Goal: Task Accomplishment & Management: Manage account settings

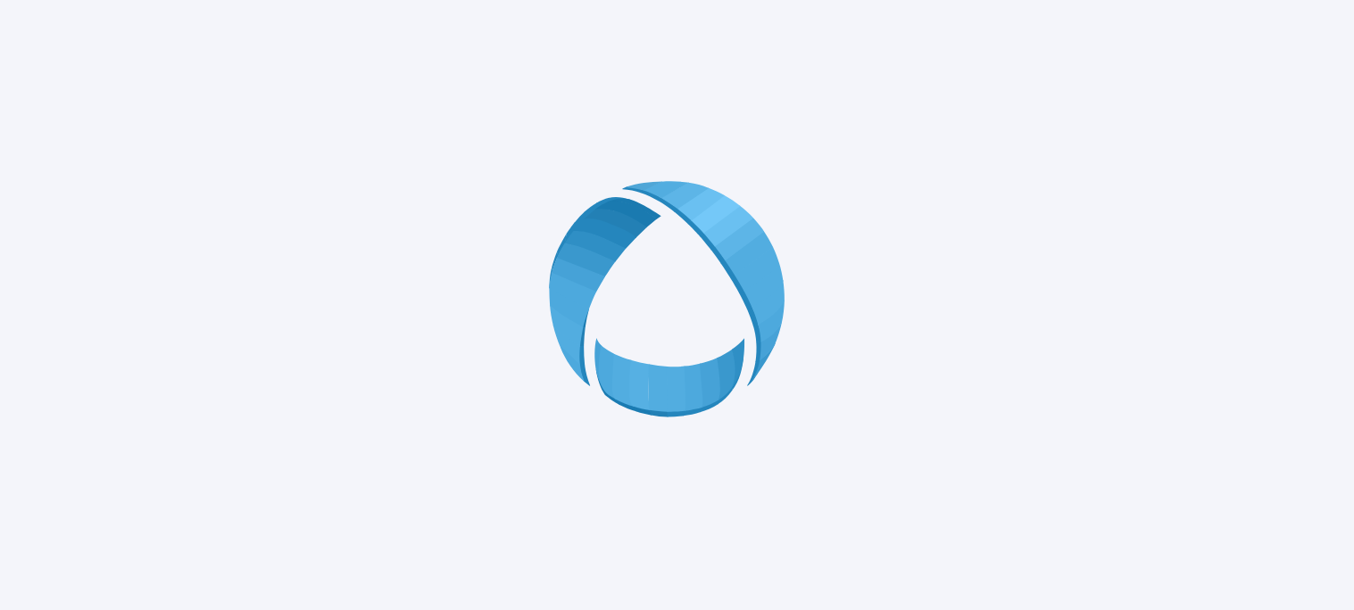
click at [946, 284] on div at bounding box center [677, 305] width 1354 height 610
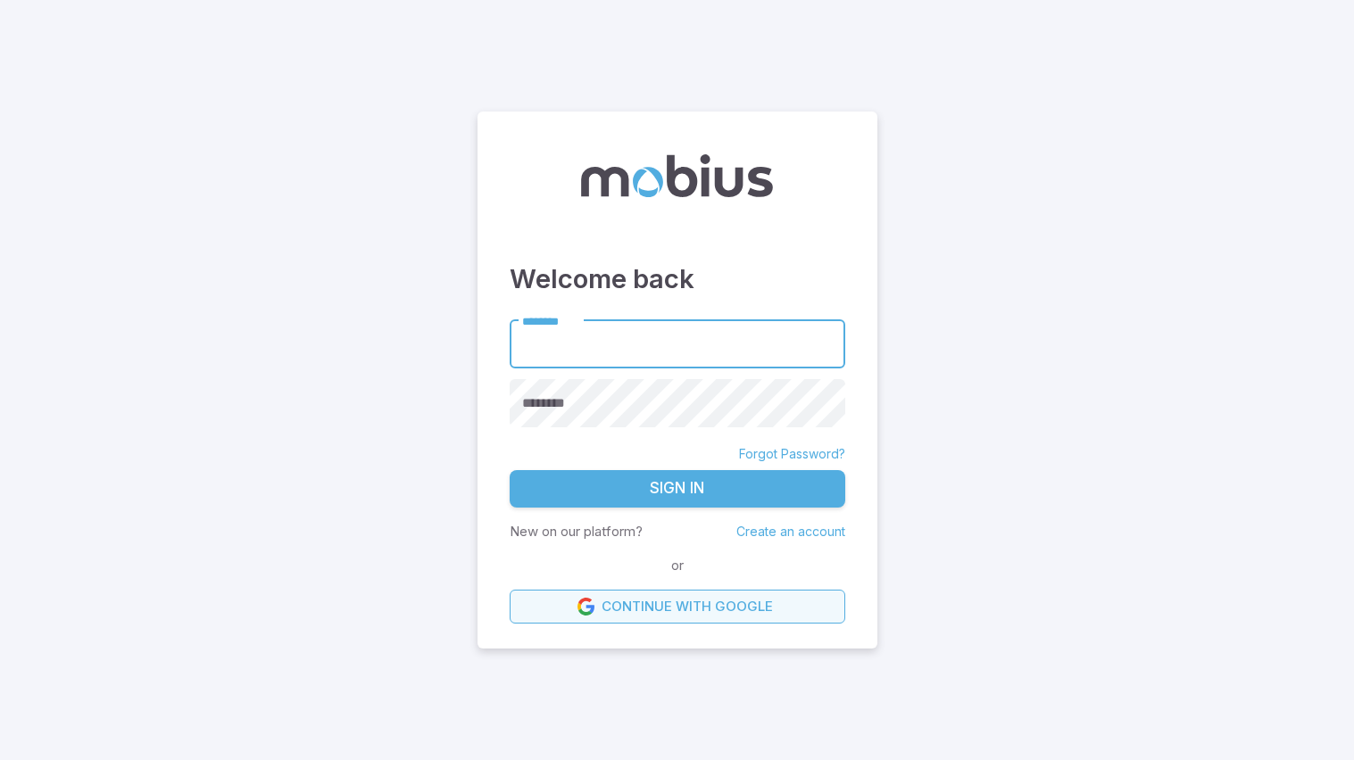
click at [653, 609] on link "Continue with Google" at bounding box center [676, 607] width 335 height 34
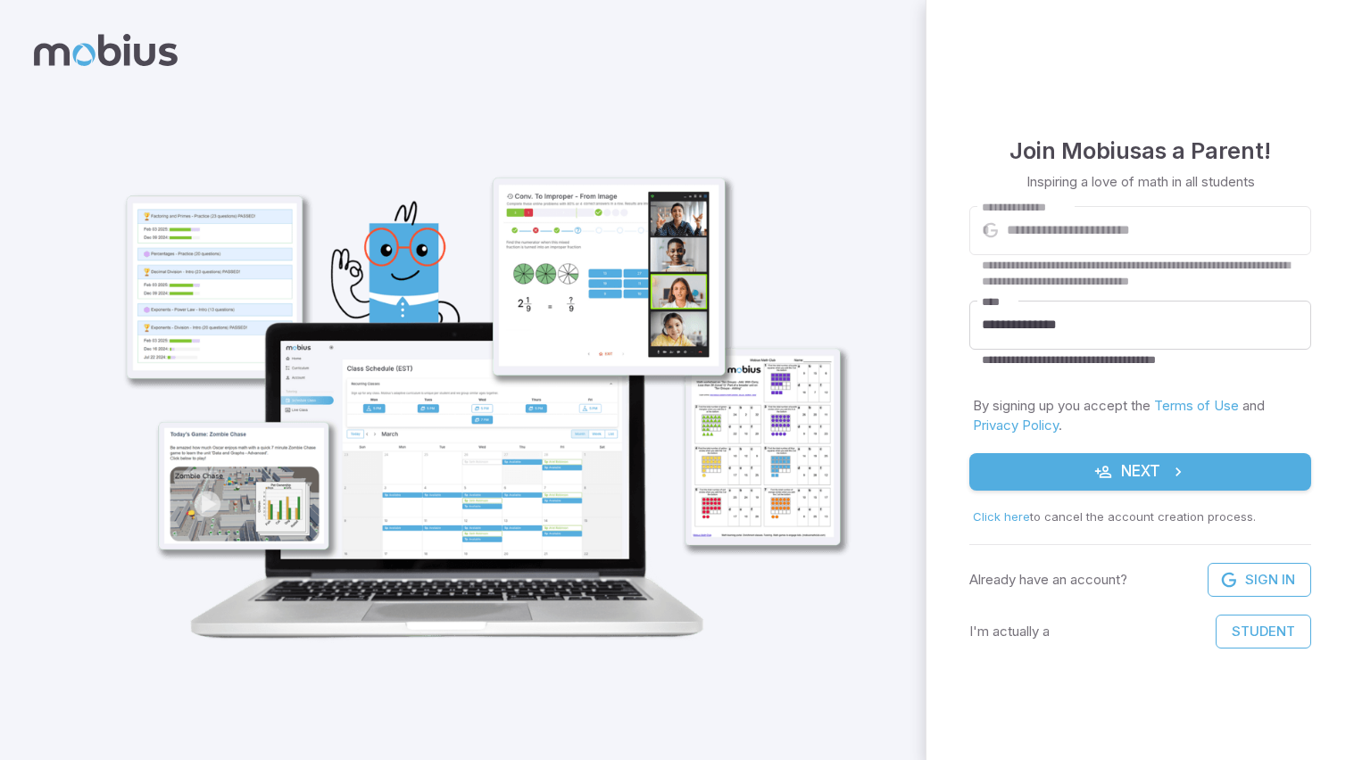
click at [1096, 484] on button "Next" at bounding box center [1140, 471] width 342 height 37
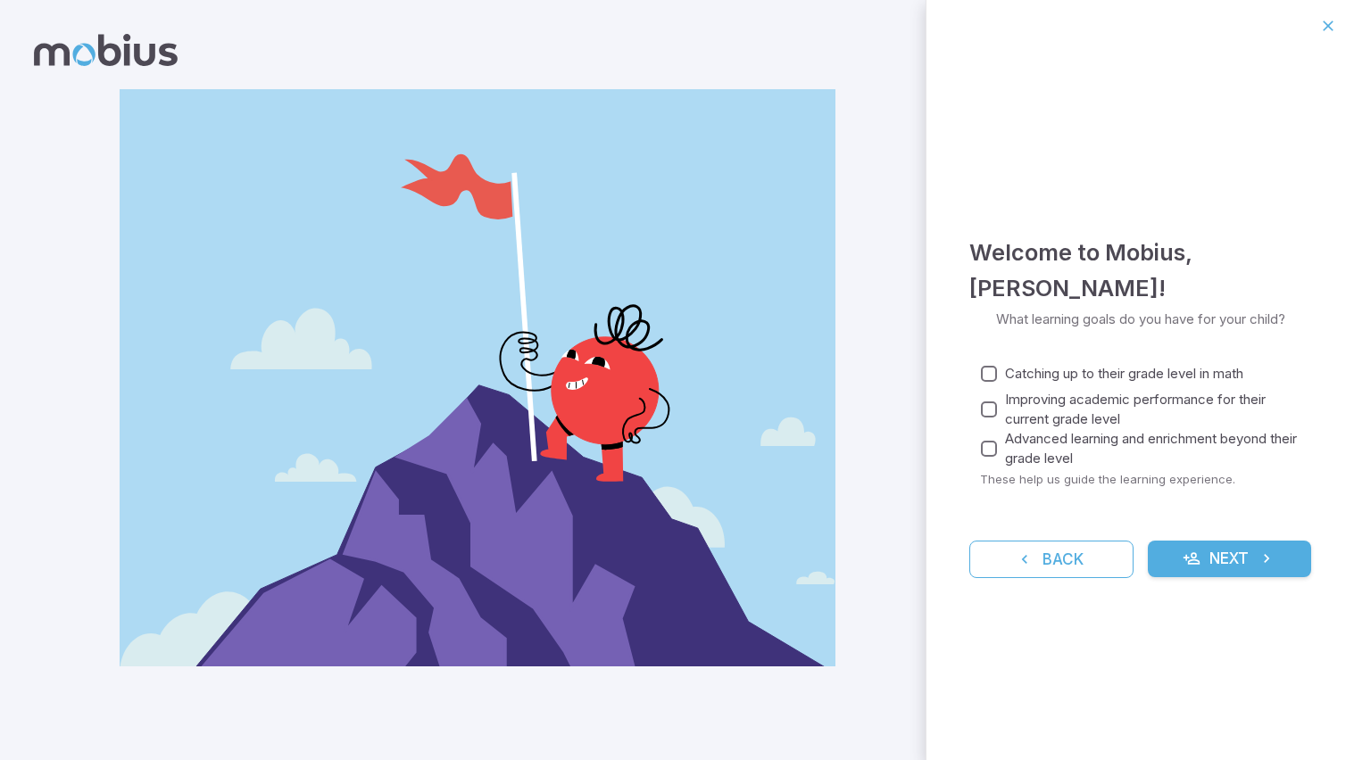
click at [1238, 556] on button "Next" at bounding box center [1229, 559] width 164 height 37
click at [1251, 554] on button "Next" at bounding box center [1229, 559] width 164 height 37
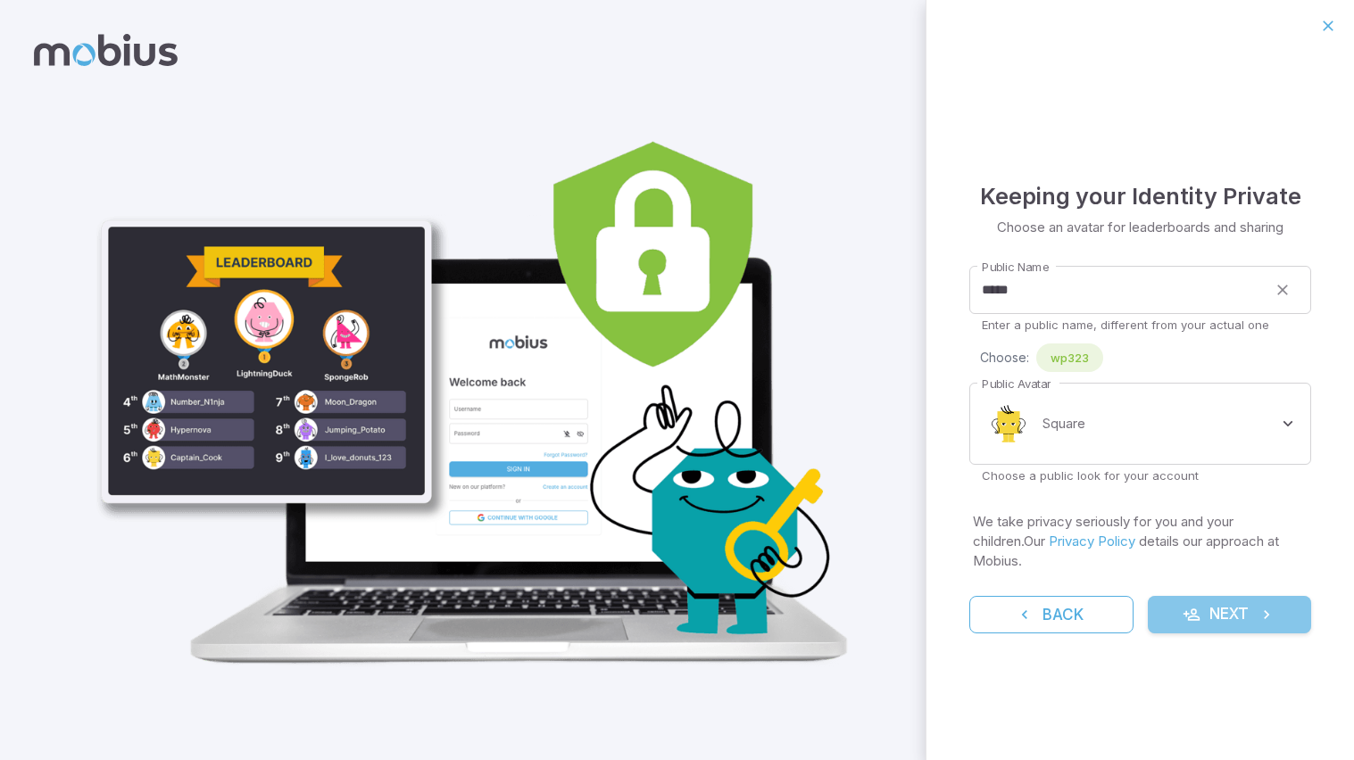
click at [1212, 609] on button "Next" at bounding box center [1229, 614] width 164 height 37
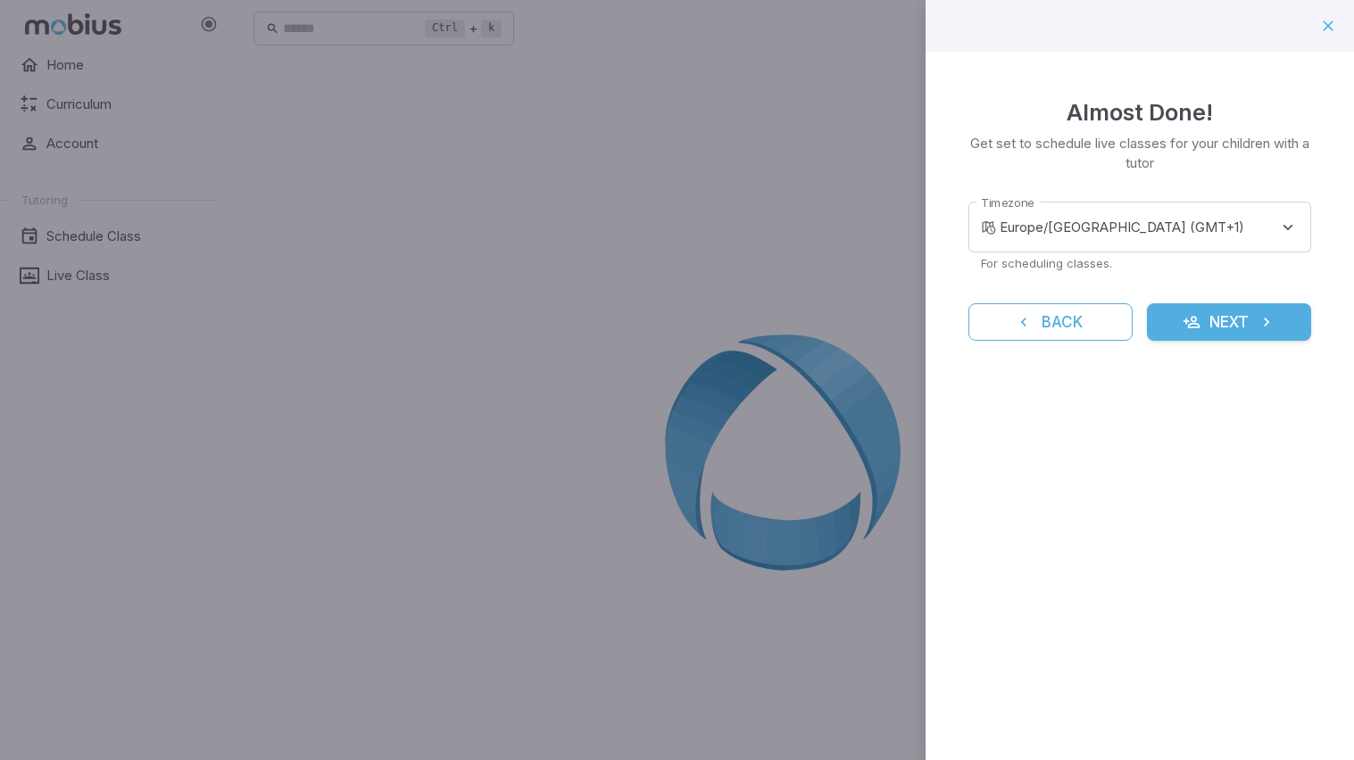
click at [1263, 326] on icon "submit" at bounding box center [1266, 322] width 18 height 18
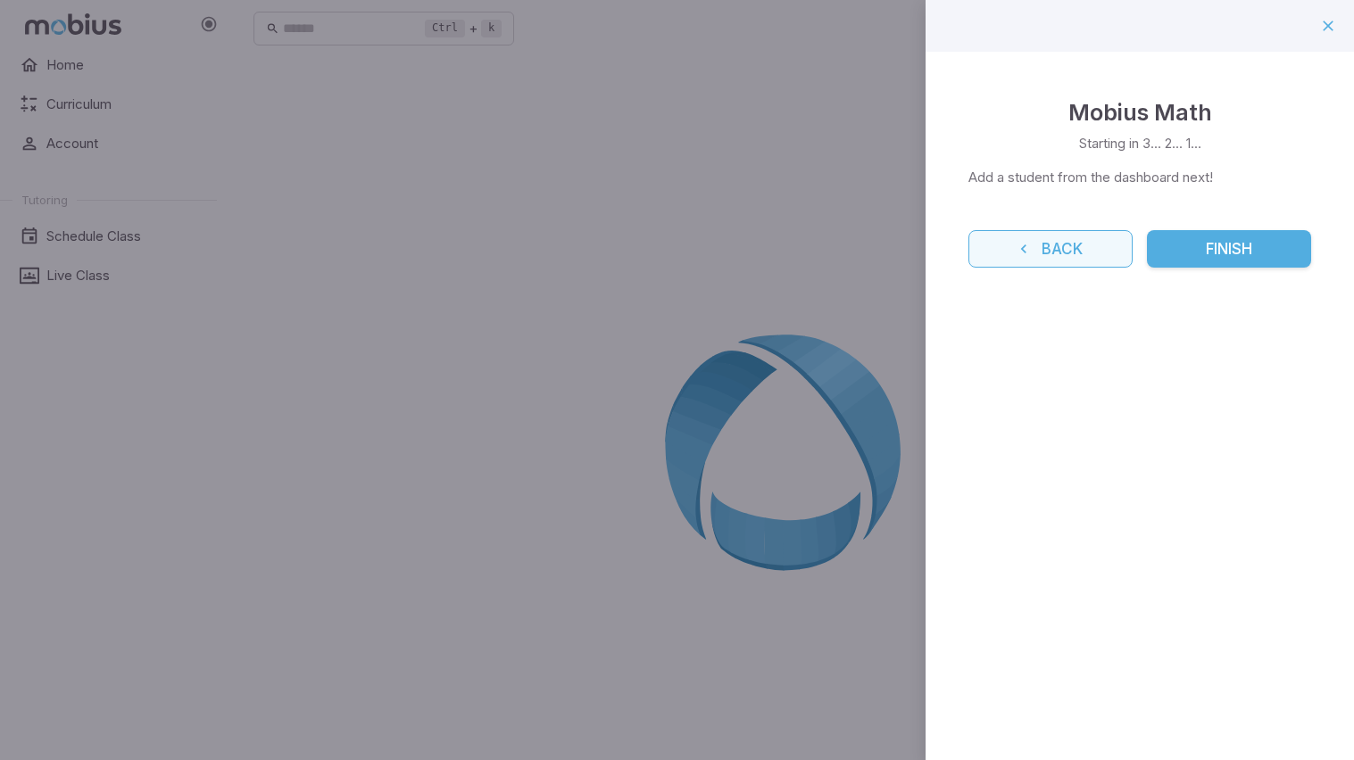
click at [1044, 236] on button "Back" at bounding box center [1050, 248] width 164 height 37
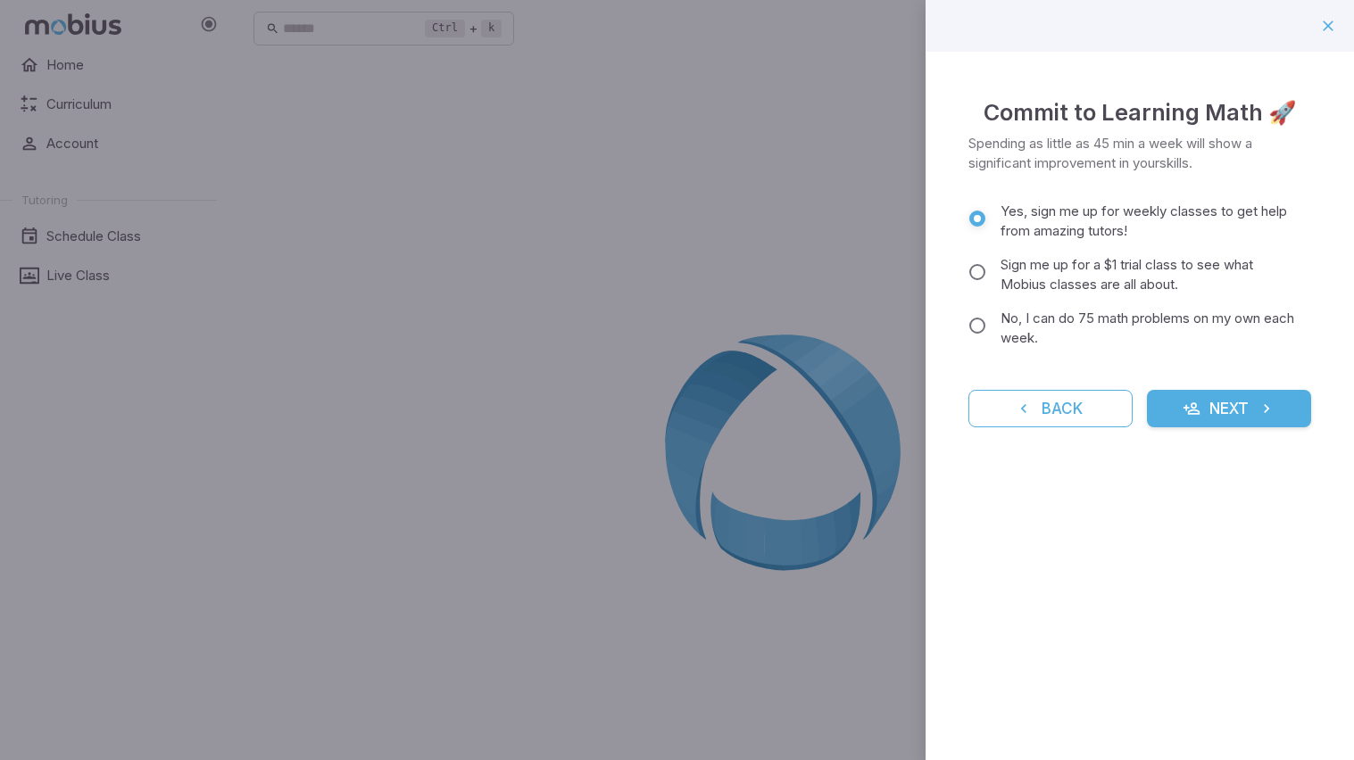
click at [1070, 413] on button "Back" at bounding box center [1050, 408] width 164 height 37
click at [1065, 408] on div "Commit to Learning Math 🚀 Spending as little as 45 min a week will show a signi…" at bounding box center [1139, 261] width 428 height 418
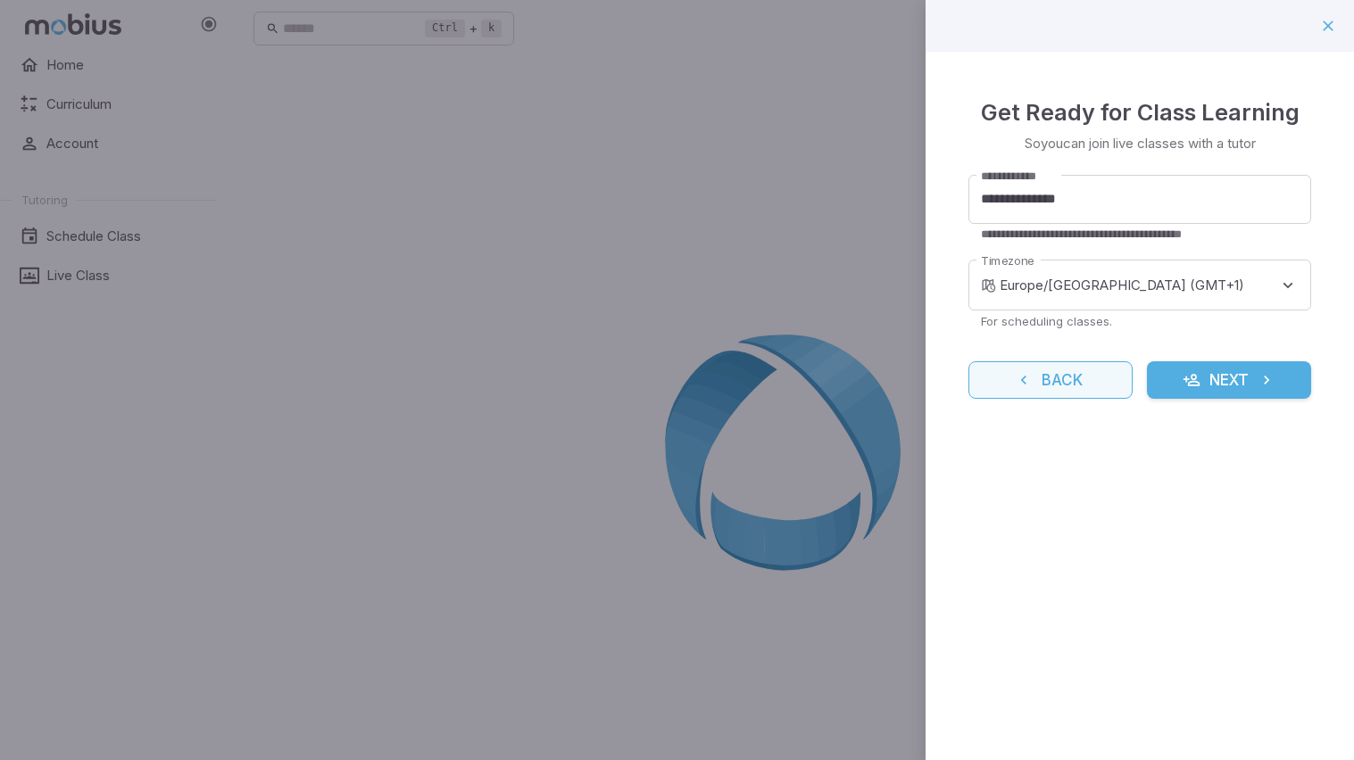
click at [1059, 377] on button "Back" at bounding box center [1050, 379] width 164 height 37
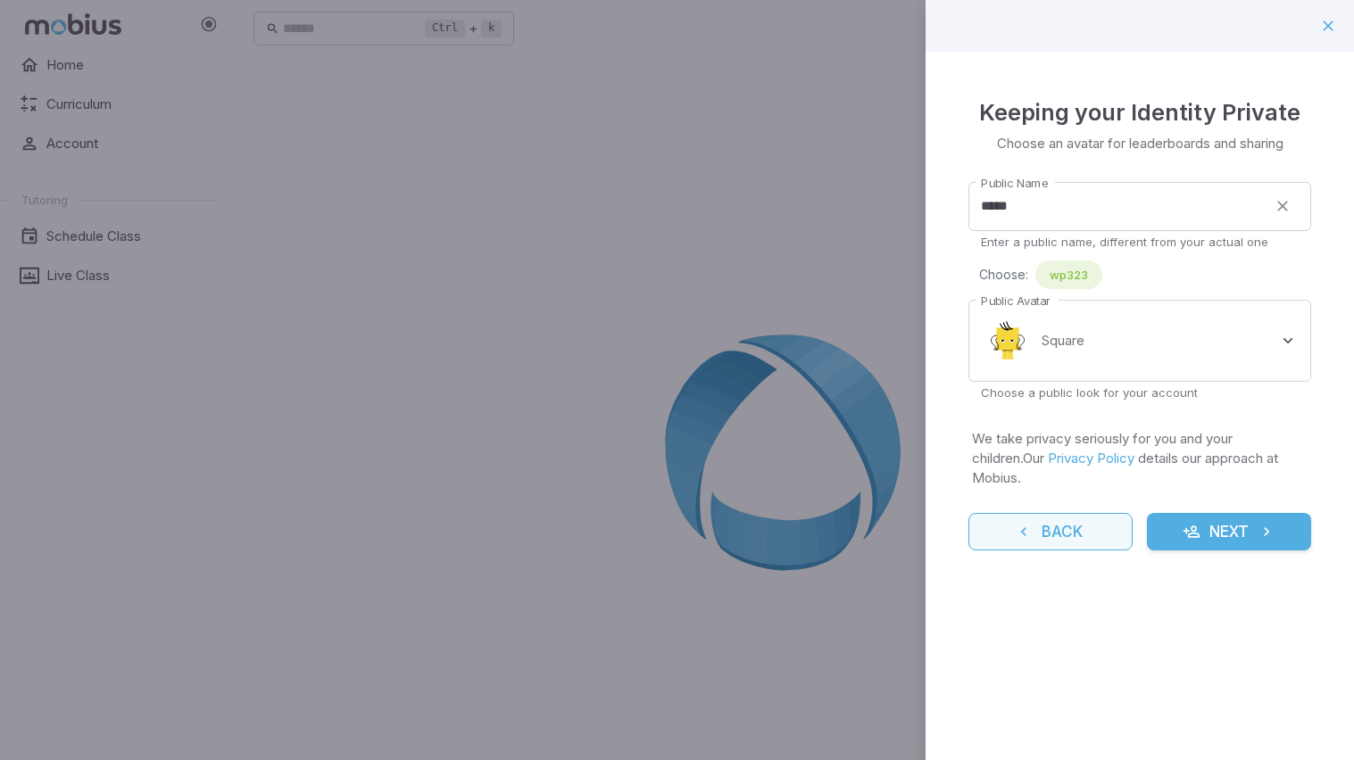
click at [1057, 520] on button "Back" at bounding box center [1050, 531] width 164 height 37
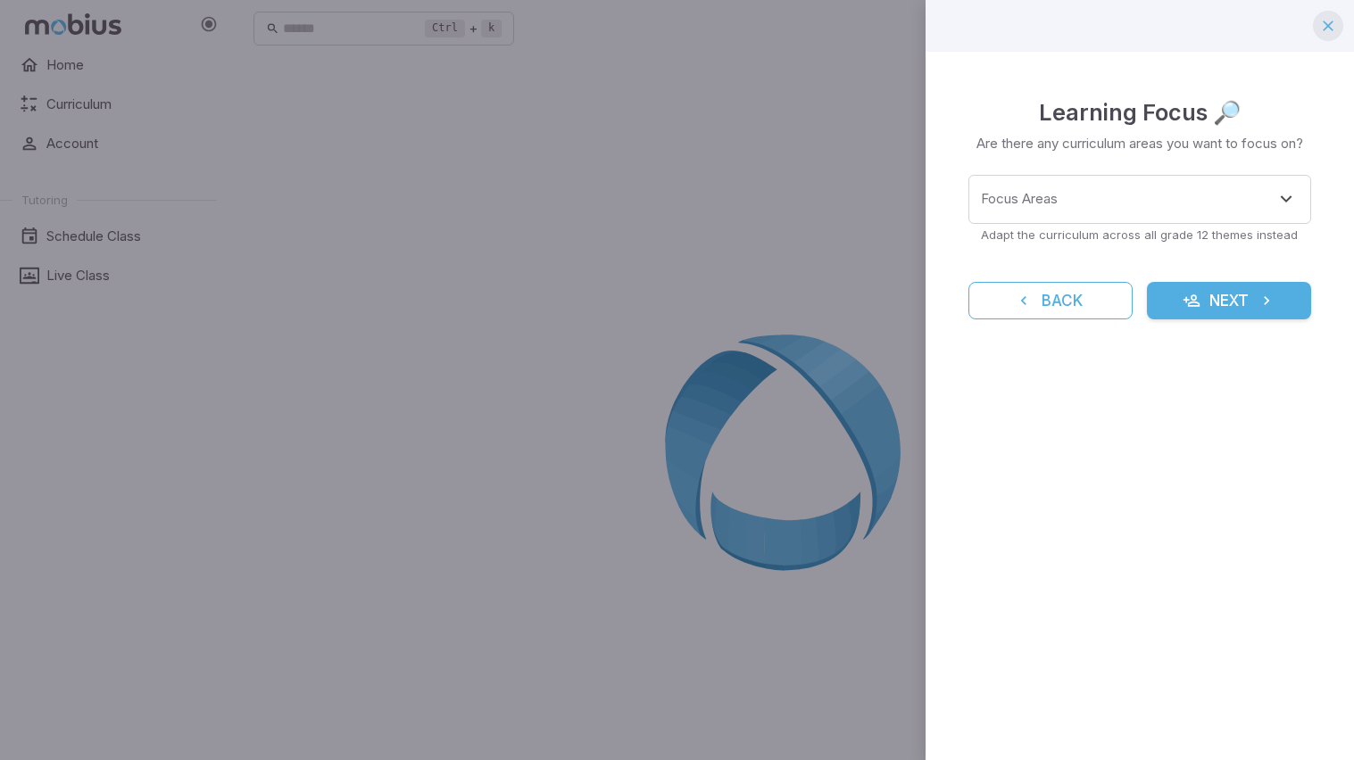
click at [1042, 299] on button "Back" at bounding box center [1050, 300] width 164 height 37
click at [1326, 25] on icon "button" at bounding box center [1328, 26] width 18 height 18
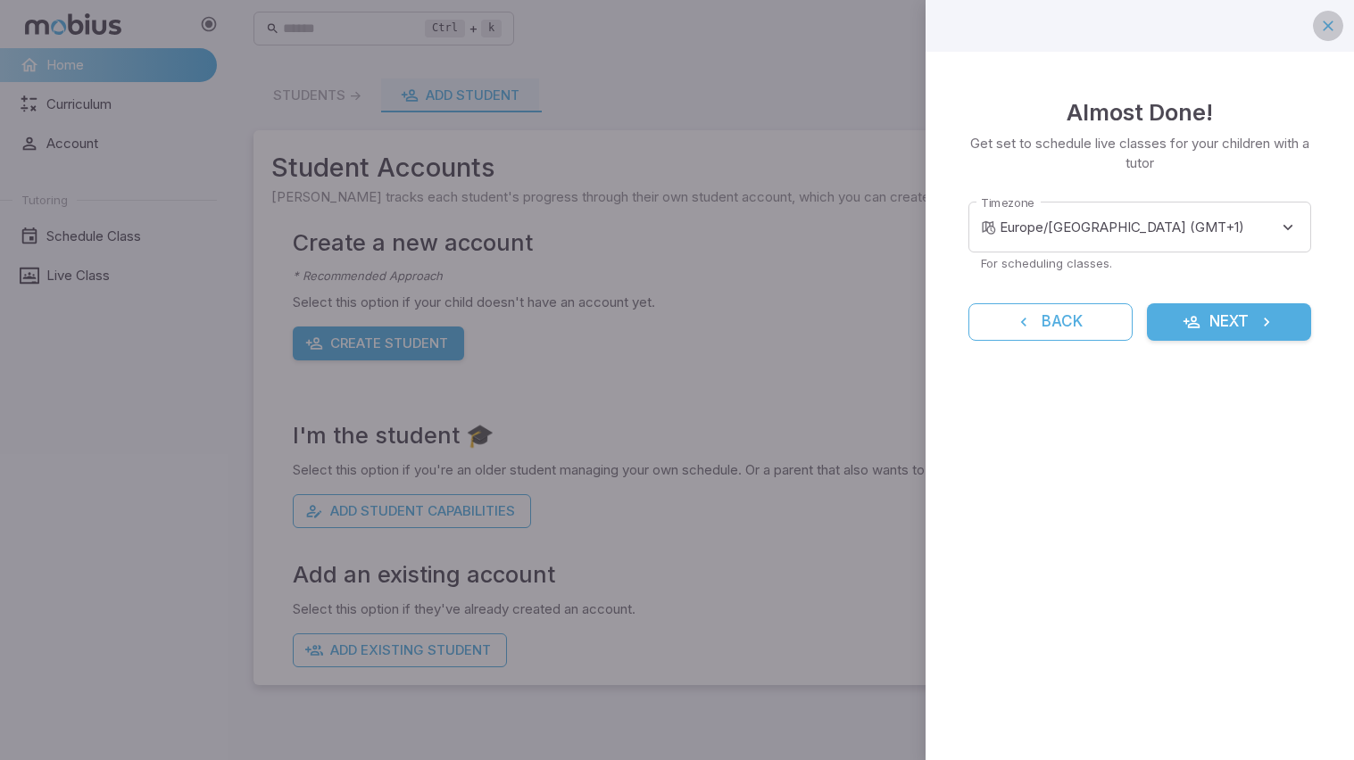
click at [1327, 33] on icon "button" at bounding box center [1328, 26] width 18 height 18
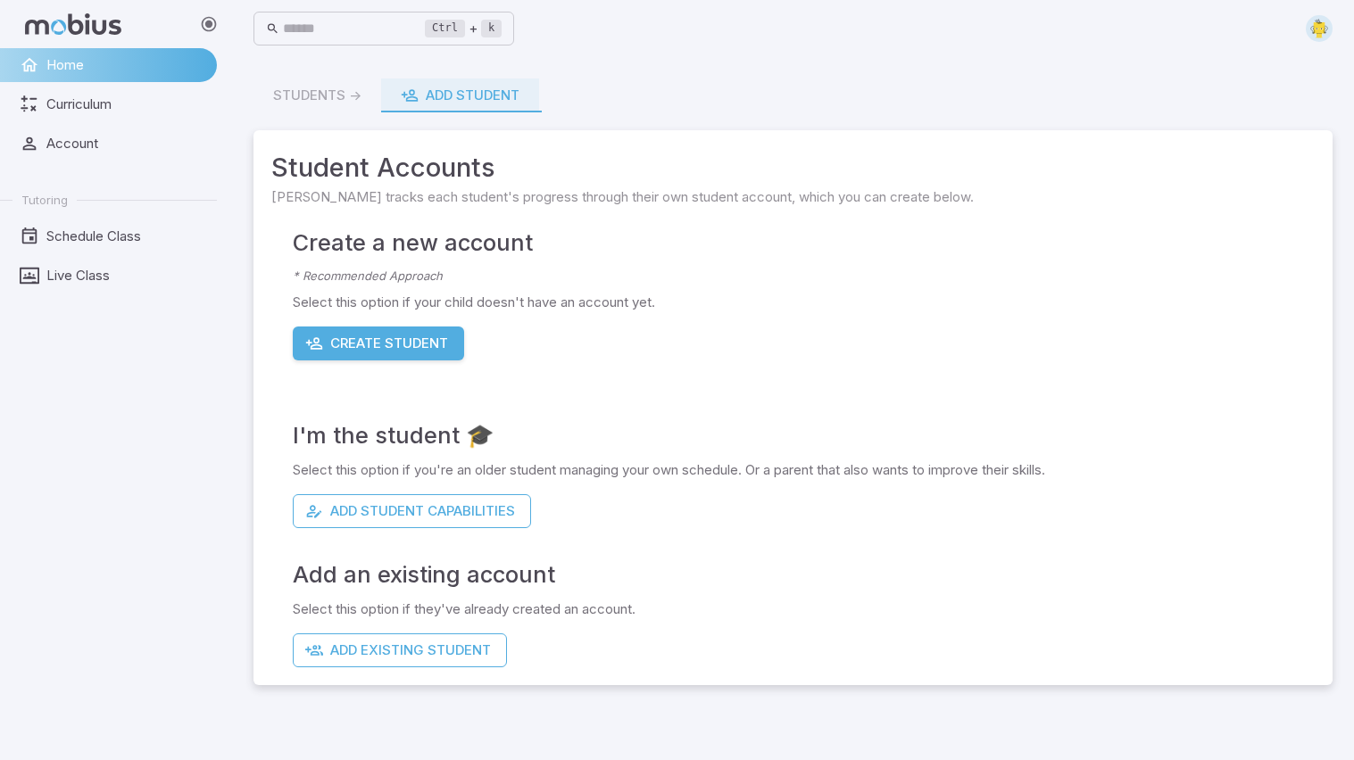
click at [104, 78] on link "Home" at bounding box center [108, 65] width 217 height 34
click at [113, 96] on span "Curriculum" at bounding box center [125, 105] width 158 height 20
click at [90, 158] on link "Account" at bounding box center [108, 144] width 217 height 34
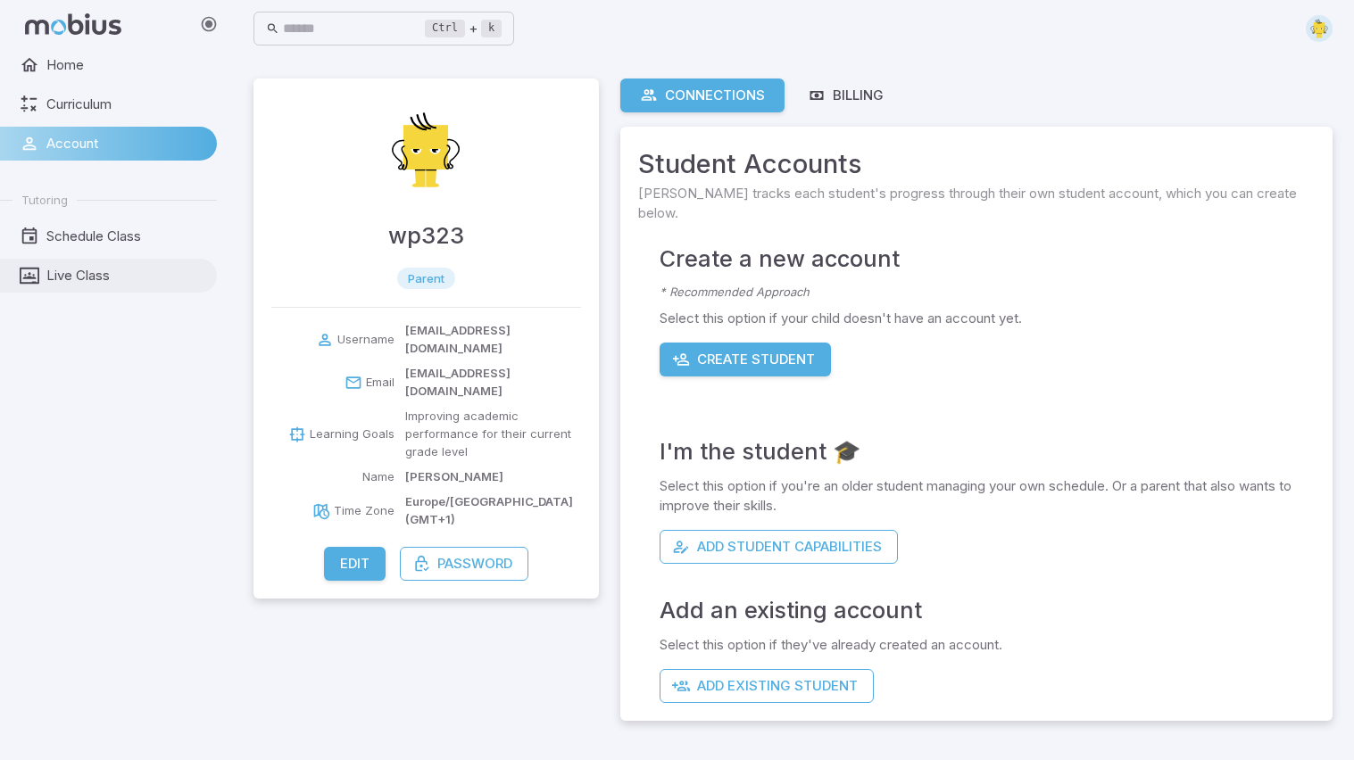
click at [70, 275] on span "Live Class" at bounding box center [125, 276] width 158 height 20
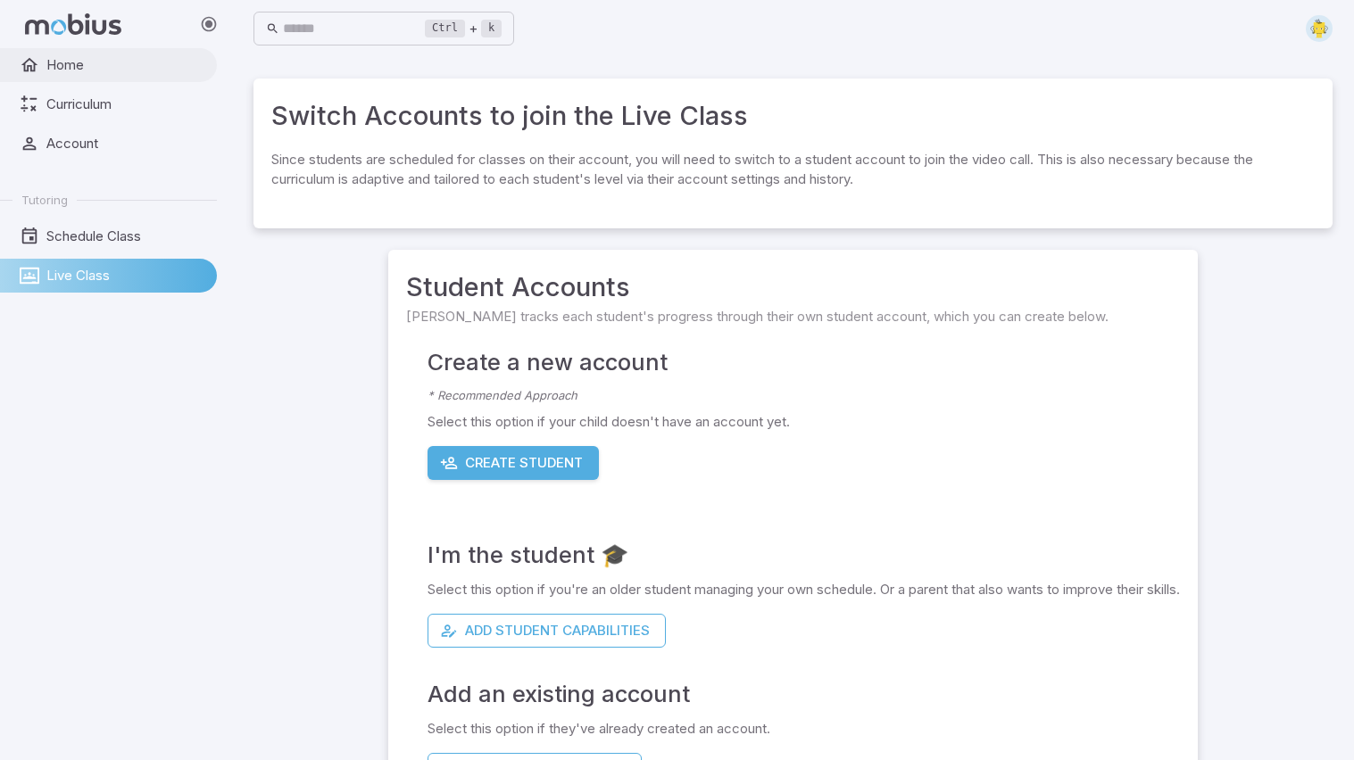
click at [104, 62] on span "Home" at bounding box center [125, 65] width 158 height 20
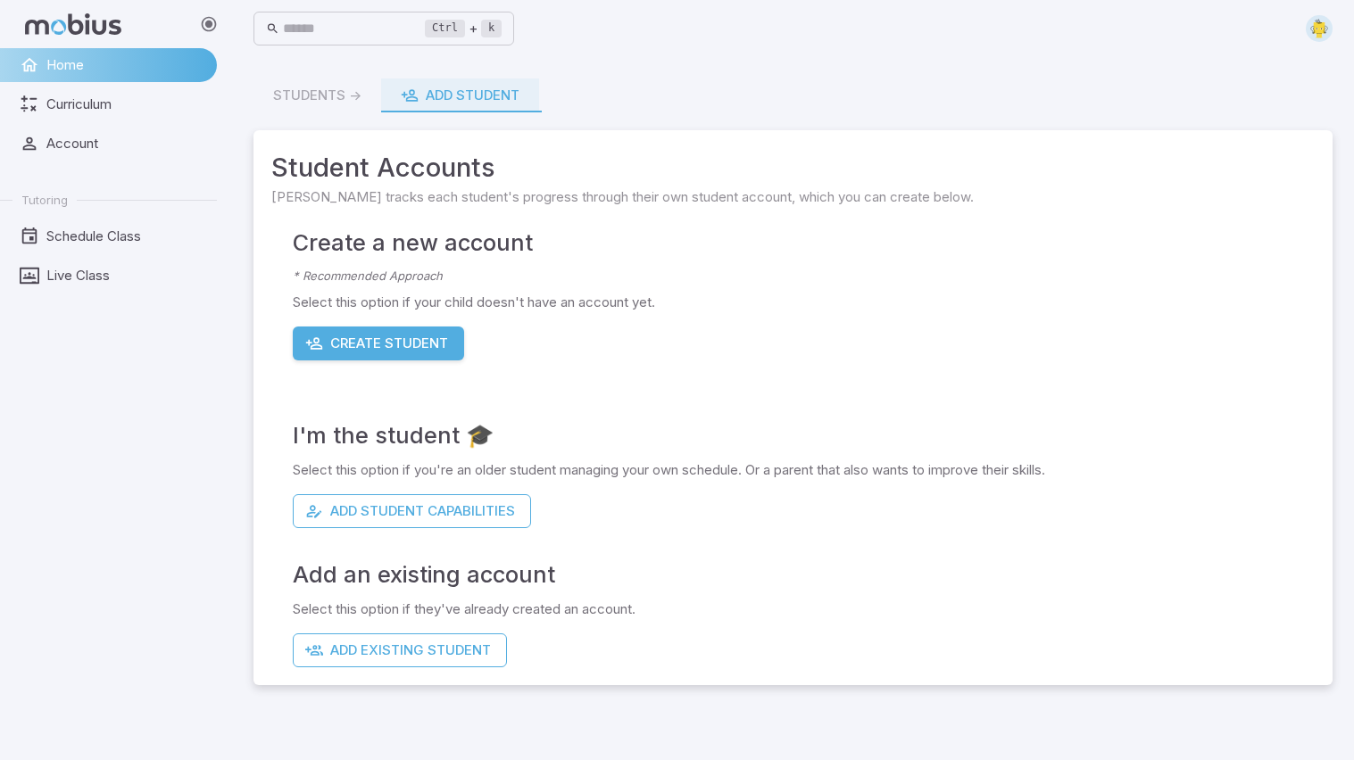
click at [302, 93] on div "Students -> Add Student" at bounding box center [792, 96] width 1079 height 34
click at [60, 145] on span "Account" at bounding box center [125, 144] width 158 height 20
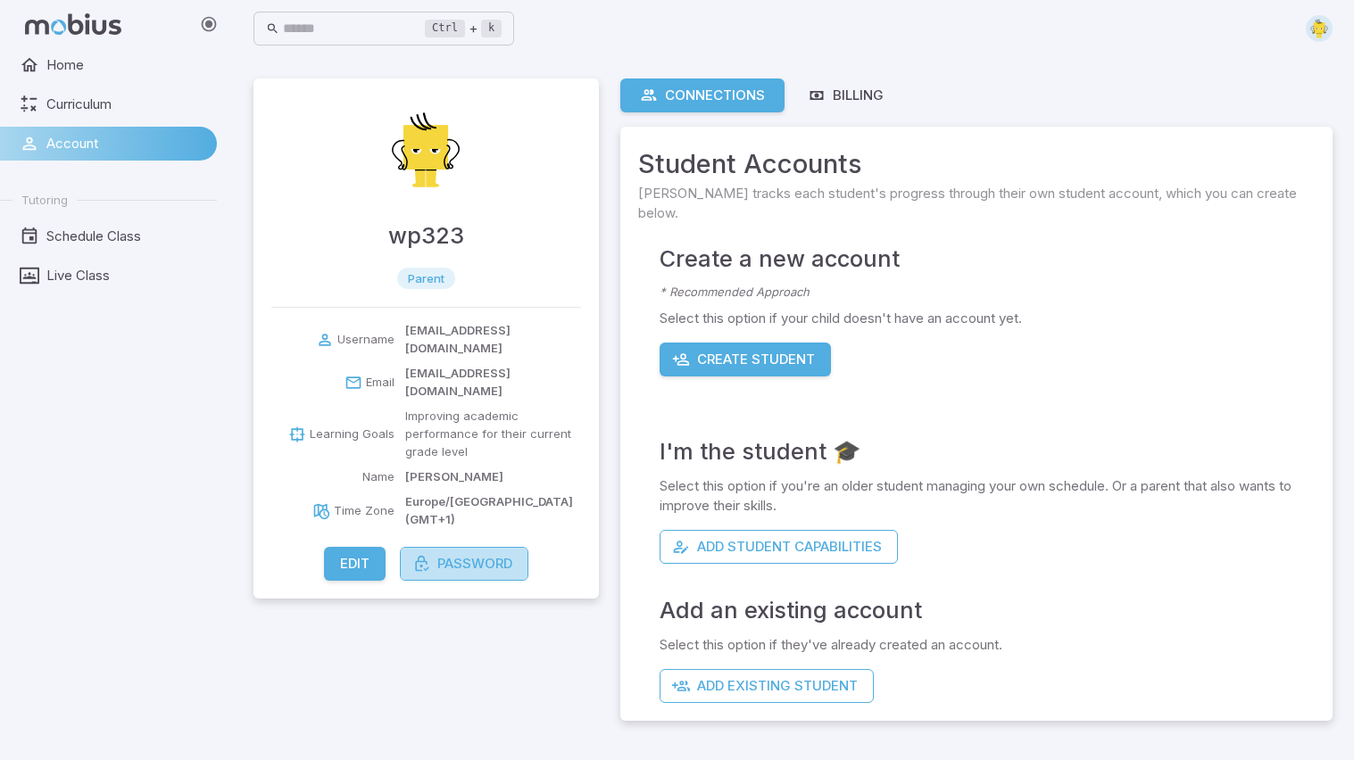
click at [470, 547] on button "Password" at bounding box center [464, 564] width 128 height 34
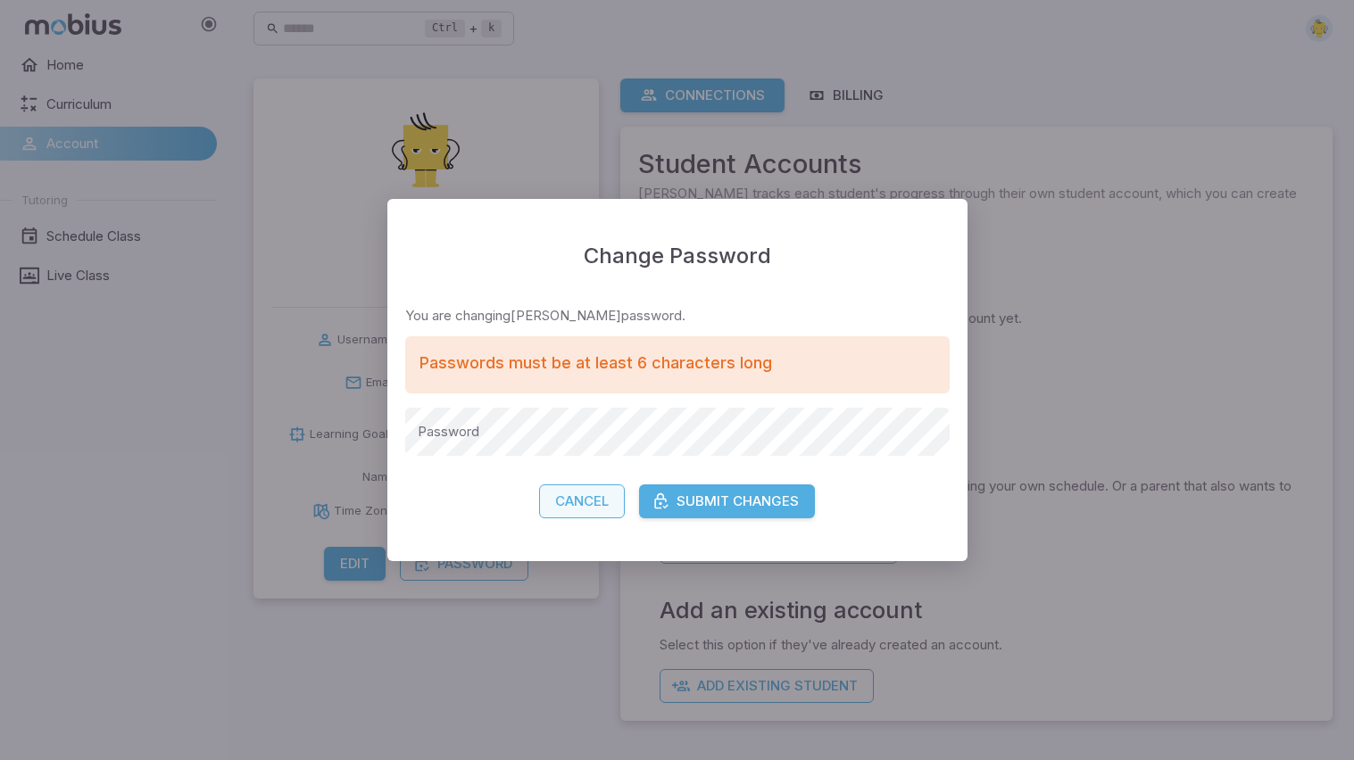
click at [592, 513] on button "Cancel" at bounding box center [582, 502] width 86 height 34
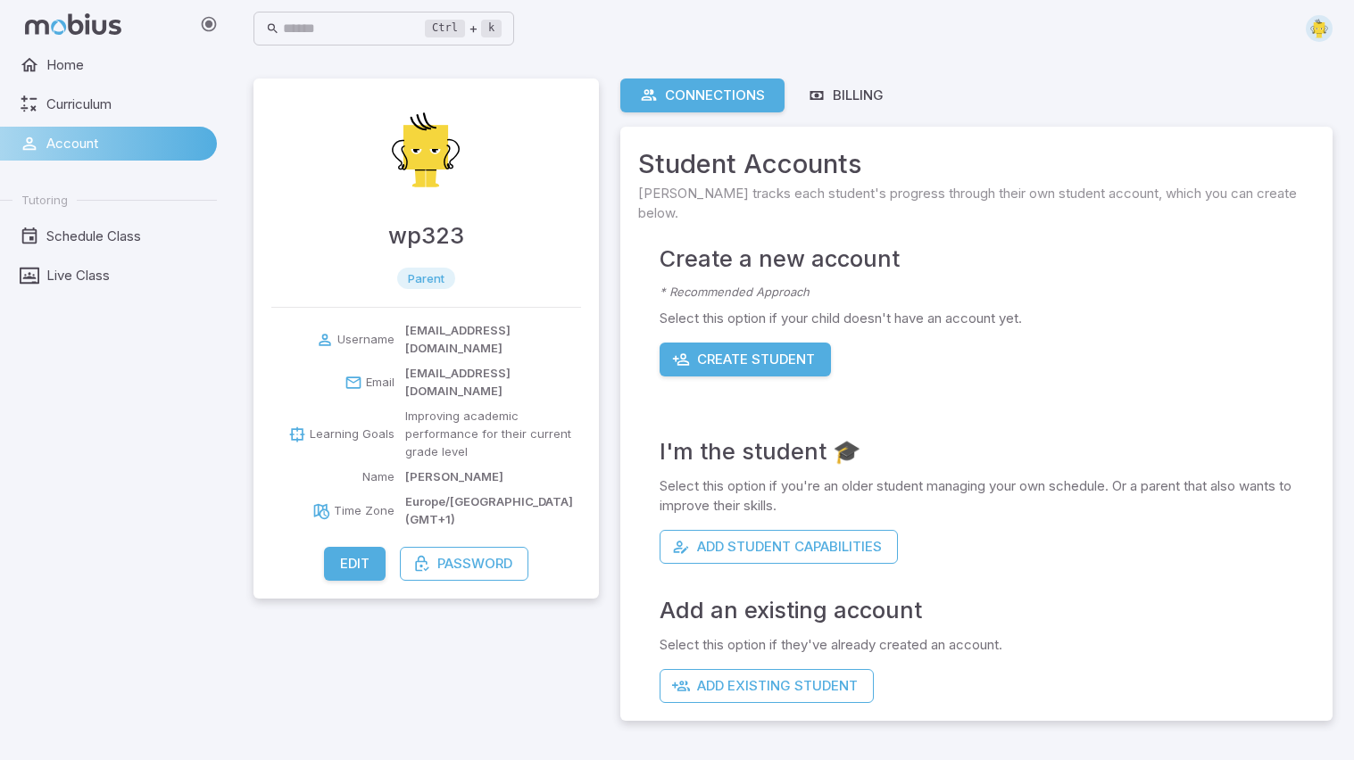
drag, startPoint x: 752, startPoint y: 669, endPoint x: 477, endPoint y: 709, distance: 277.7
click at [477, 609] on main "wp323 parent Username [EMAIL_ADDRESS][DOMAIN_NAME] Email [EMAIL_ADDRESS][DOMAIN…" at bounding box center [793, 408] width 1122 height 703
click at [79, 62] on span "Home" at bounding box center [125, 65] width 158 height 20
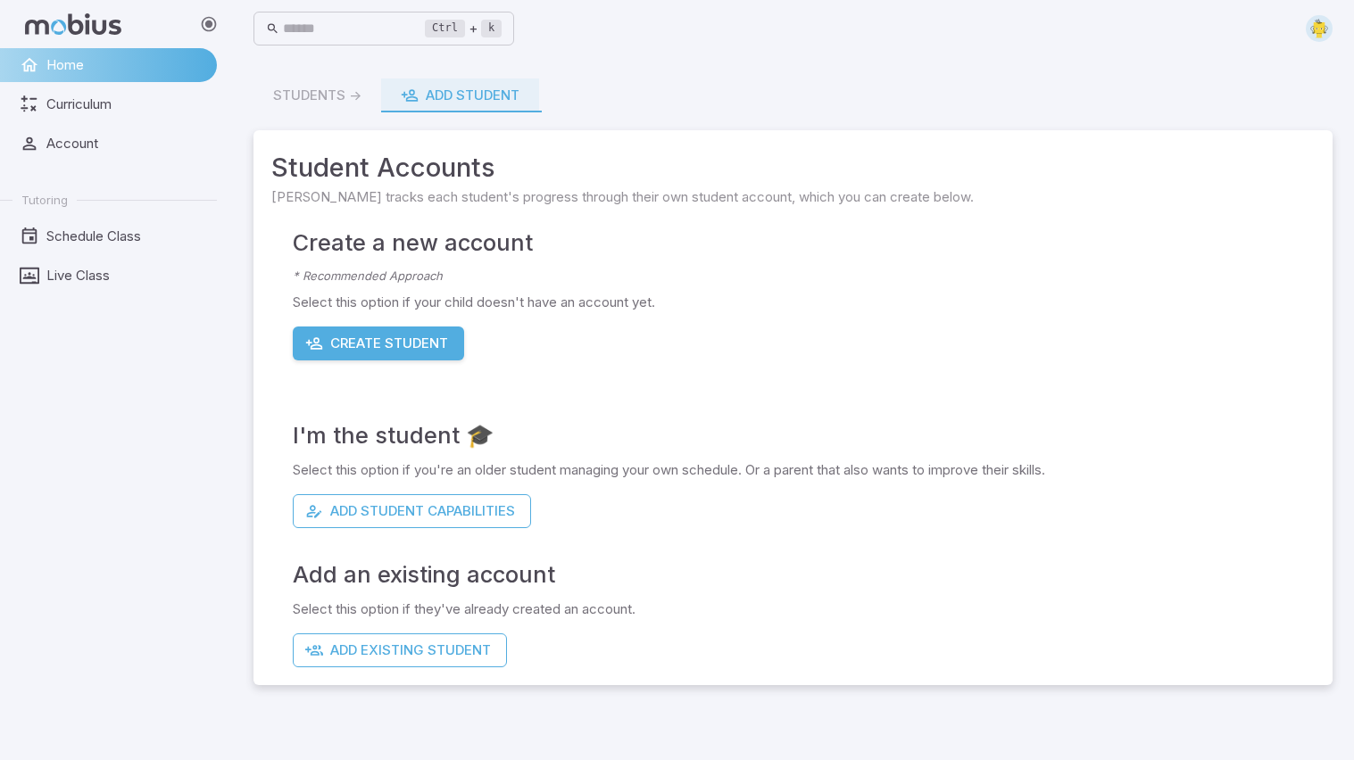
click at [87, 24] on icon at bounding box center [73, 23] width 96 height 21
click at [939, 141] on div "Student Accounts [PERSON_NAME] tracks each student's progress through their own…" at bounding box center [792, 177] width 1079 height 95
click at [465, 30] on kbd "Ctrl" at bounding box center [445, 29] width 40 height 18
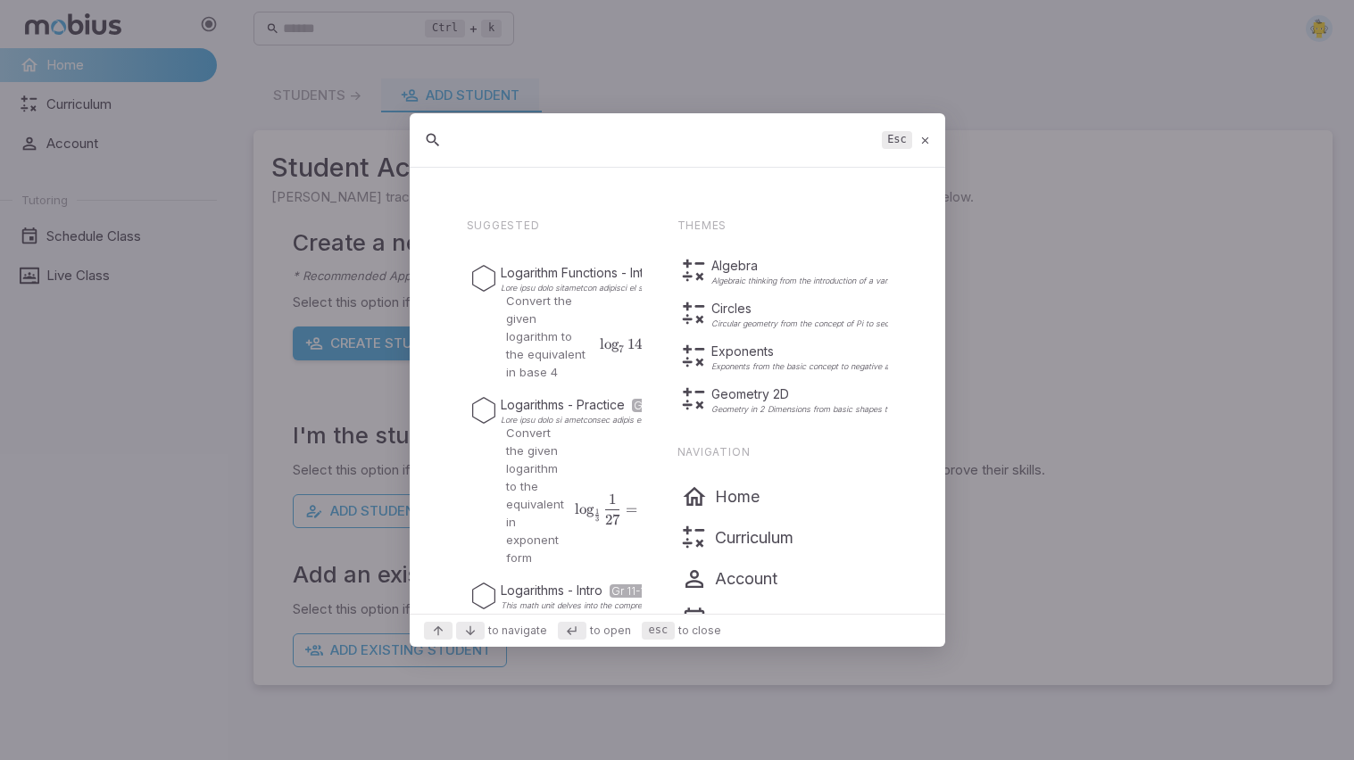
click at [926, 144] on icon at bounding box center [925, 140] width 12 height 13
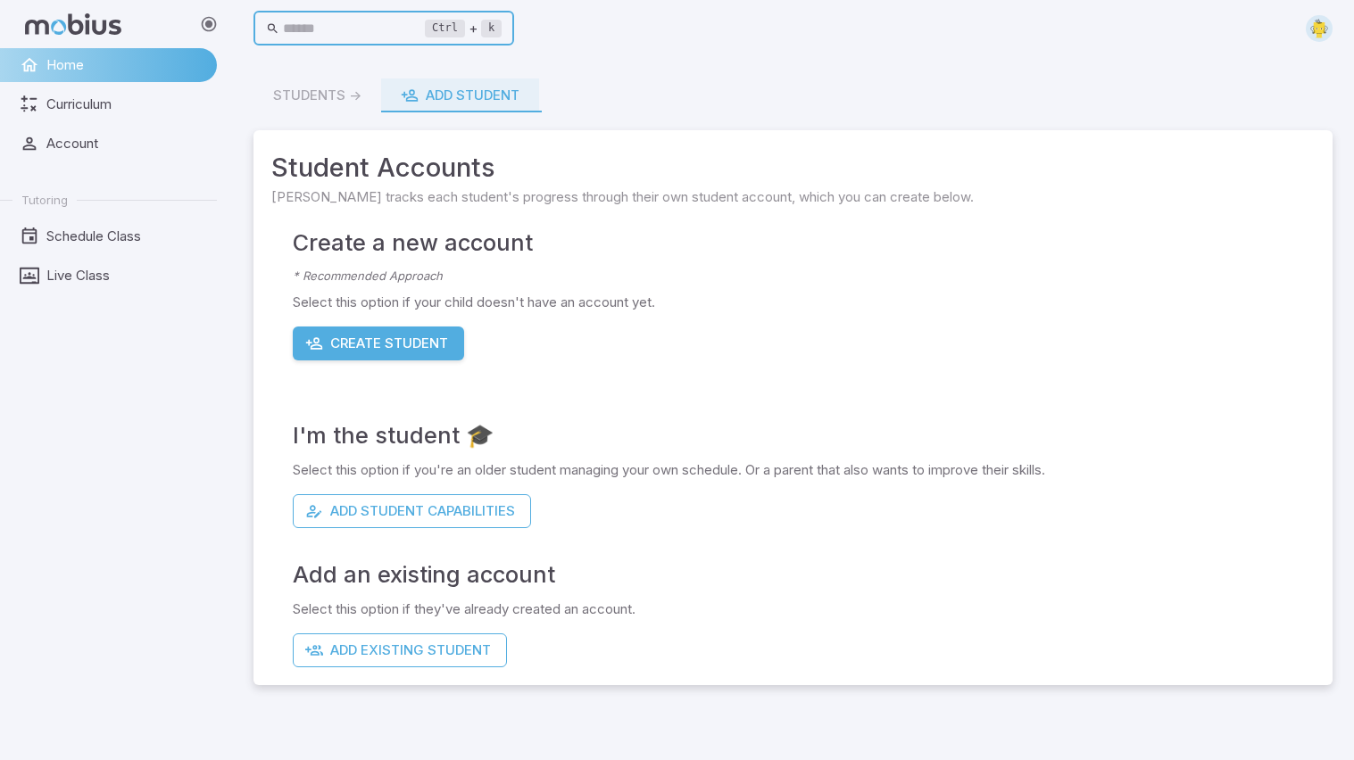
click at [300, 25] on input "text" at bounding box center [354, 29] width 143 height 35
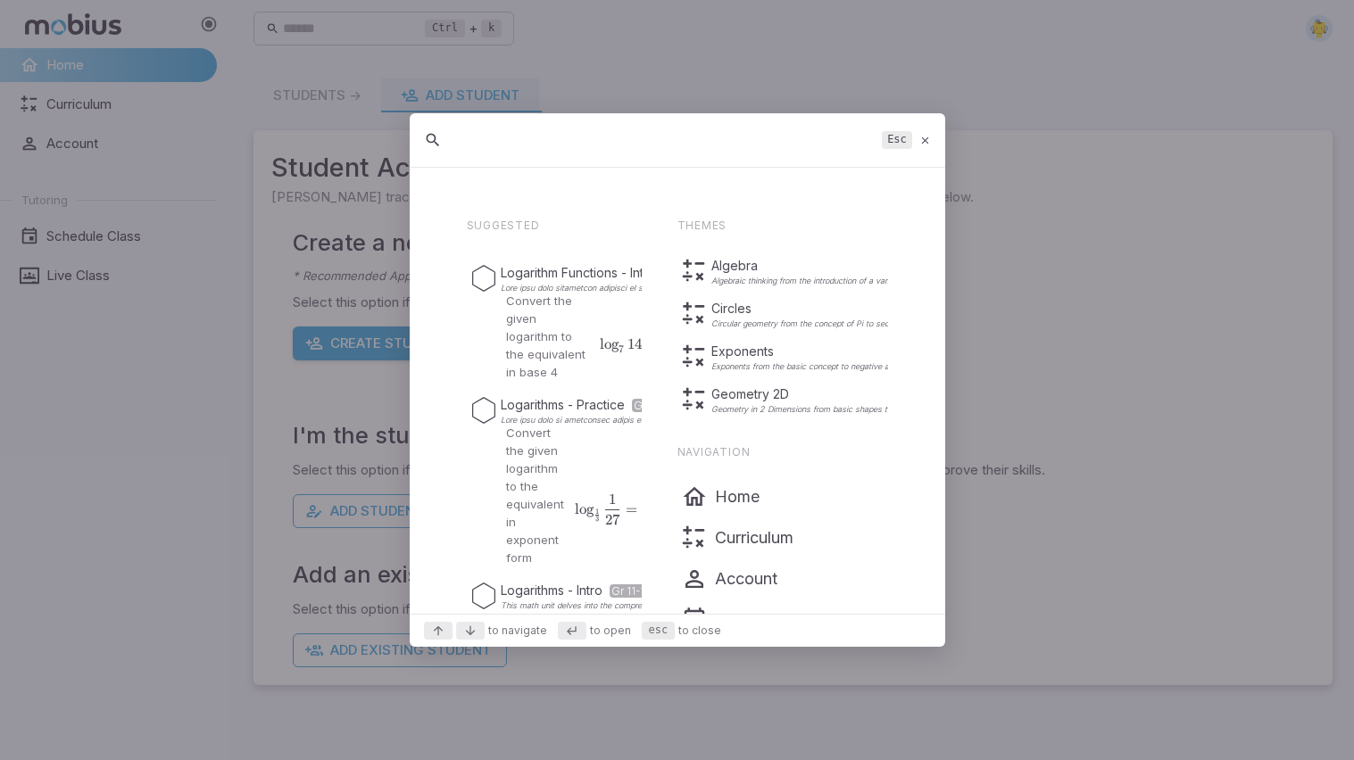
click at [925, 145] on icon at bounding box center [925, 140] width 12 height 13
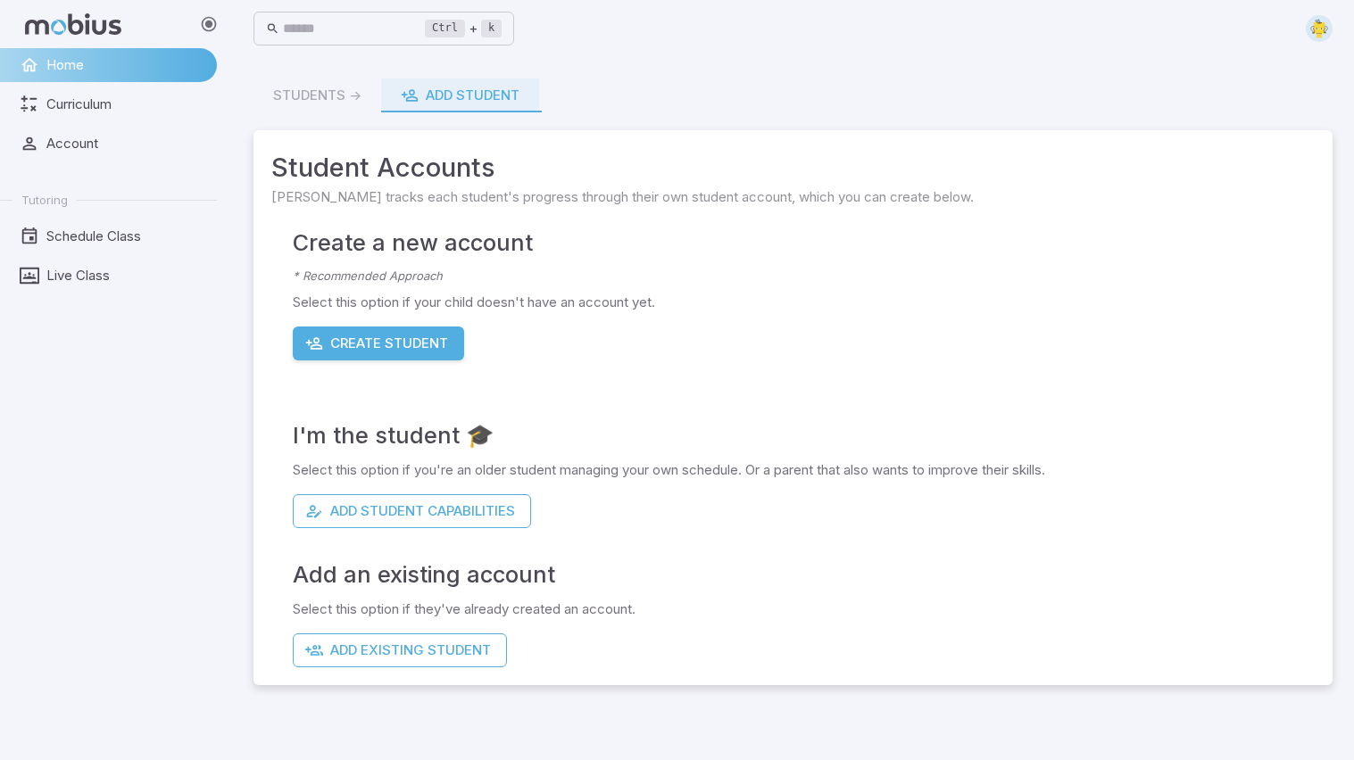
click at [212, 22] on icon at bounding box center [209, 24] width 18 height 18
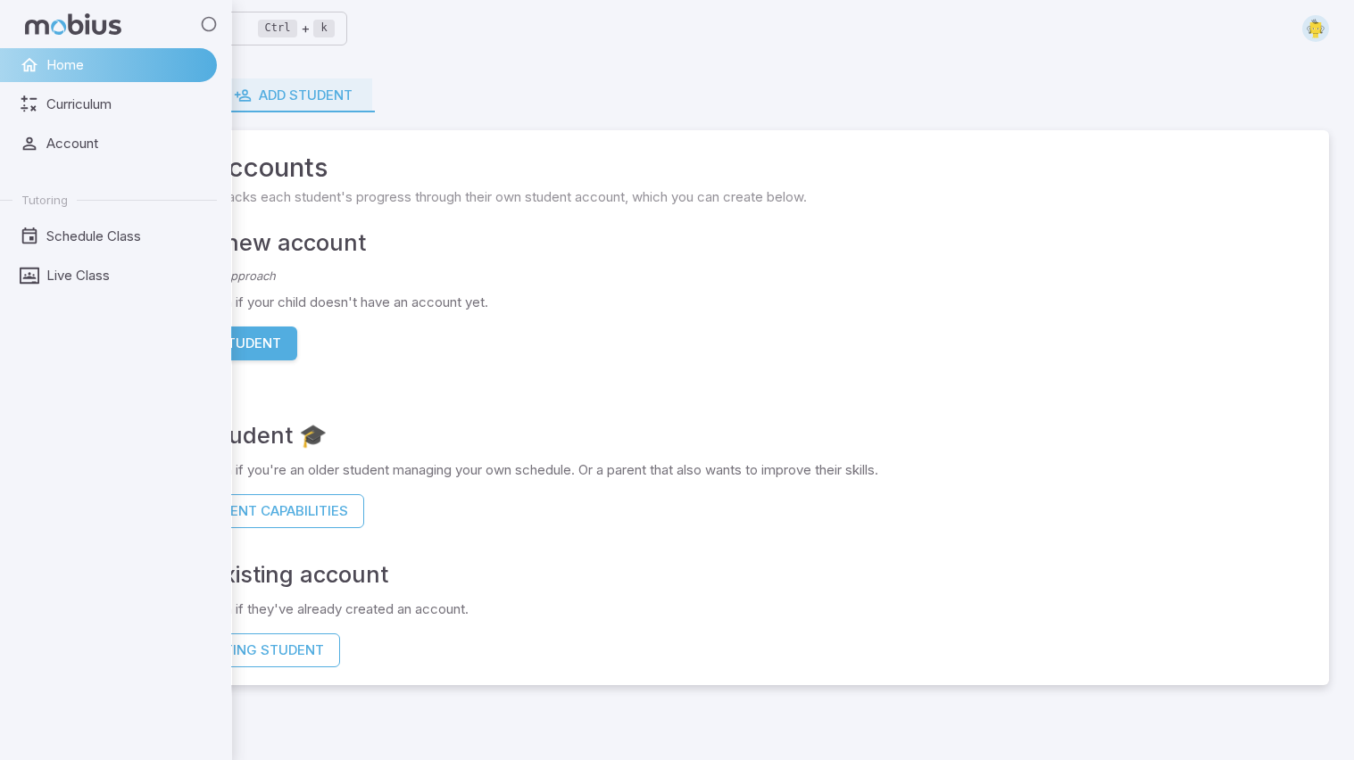
click at [208, 29] on icon at bounding box center [209, 24] width 18 height 18
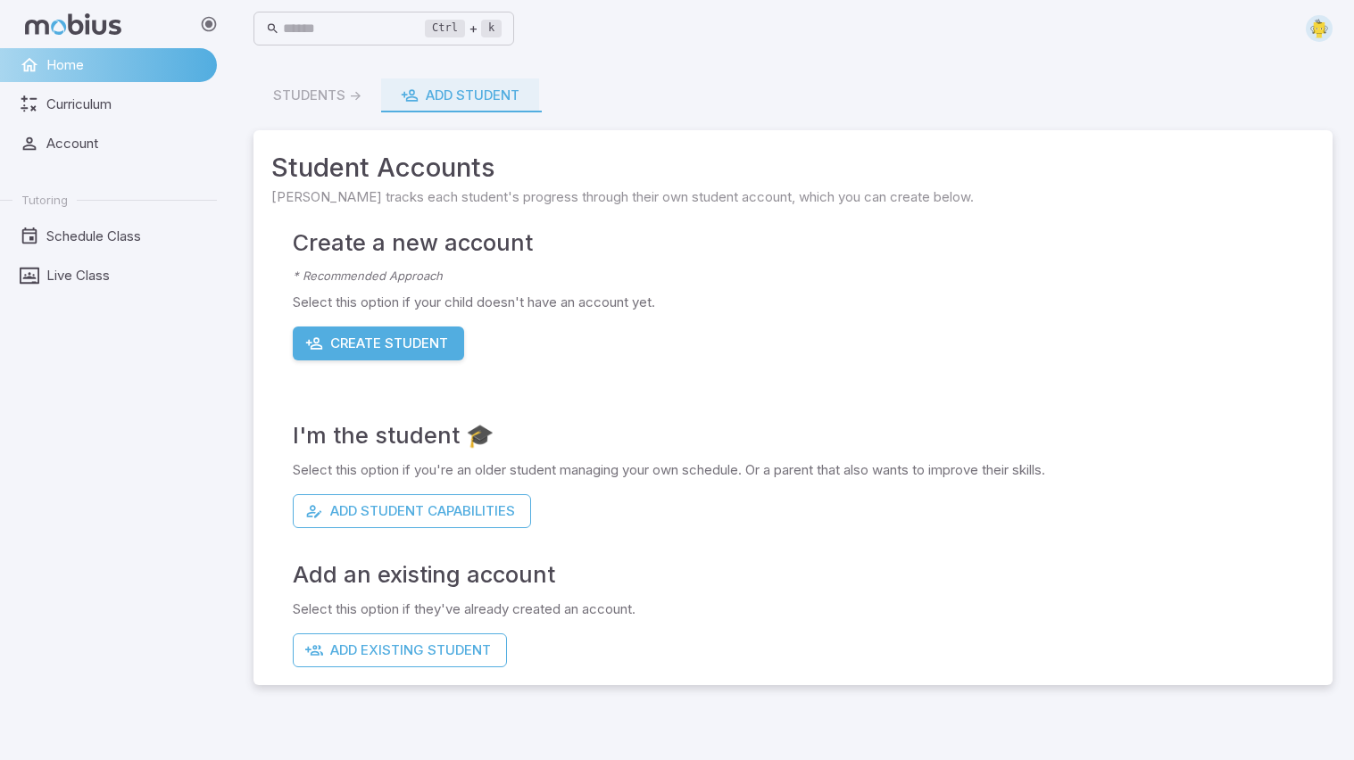
click at [95, 61] on span "Home" at bounding box center [125, 65] width 158 height 20
click at [1324, 29] on img at bounding box center [1318, 28] width 27 height 27
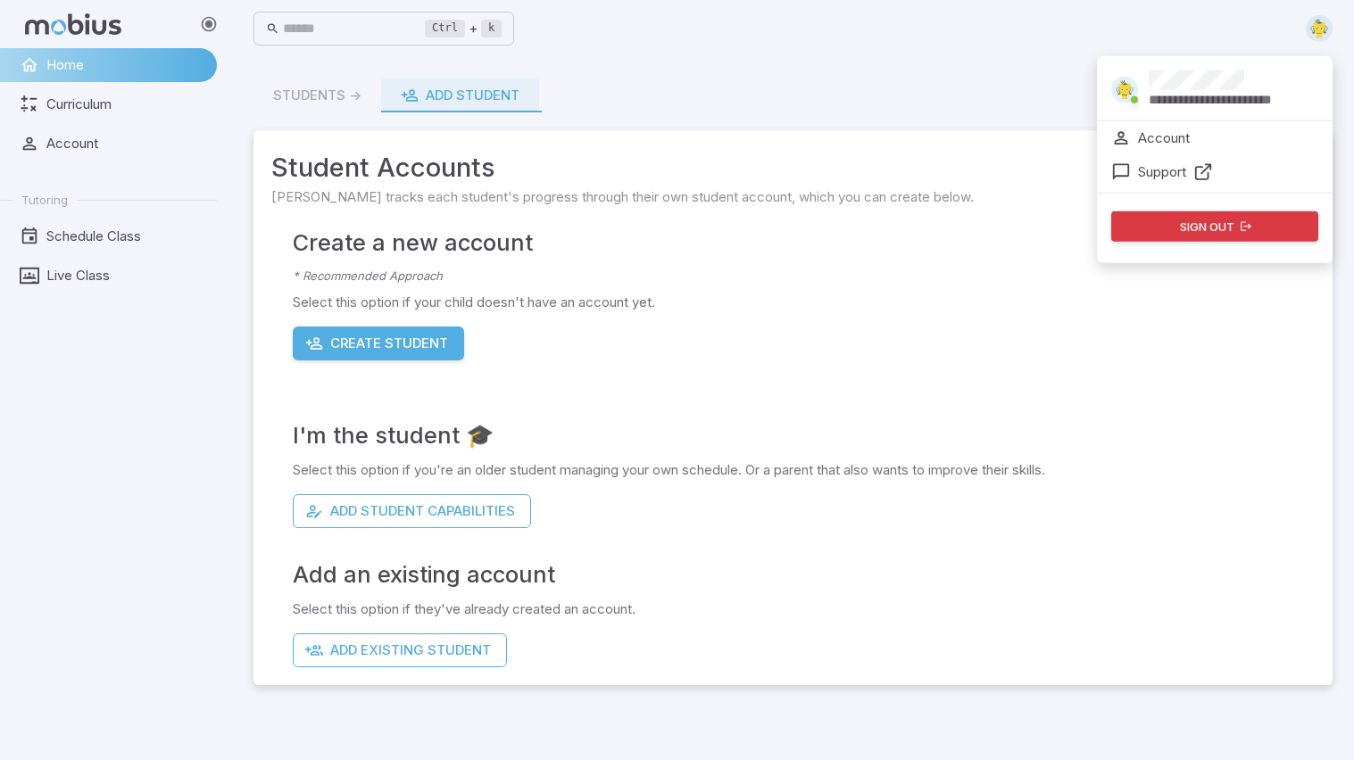
click at [1252, 226] on icon "button" at bounding box center [1245, 226] width 12 height 12
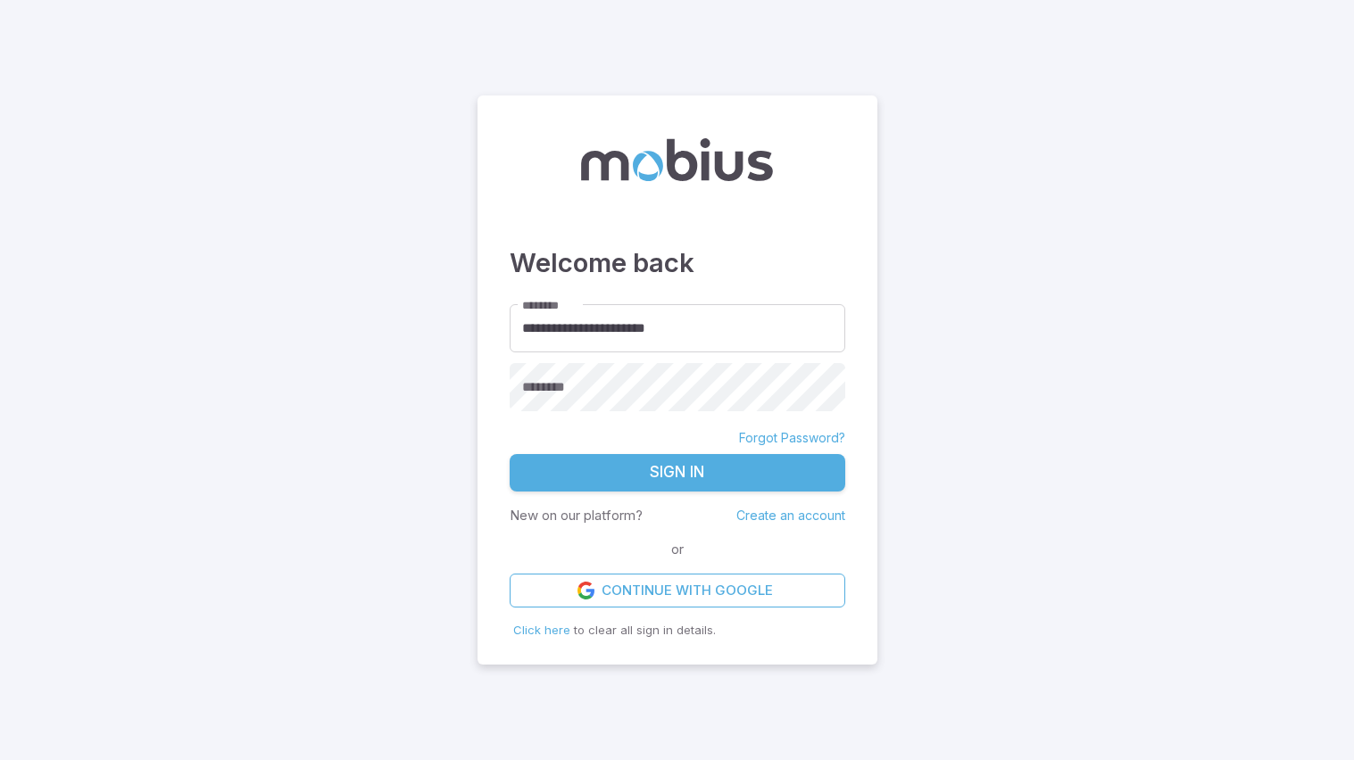
drag, startPoint x: 773, startPoint y: 327, endPoint x: 468, endPoint y: 362, distance: 307.2
click at [468, 362] on main "**********" at bounding box center [677, 380] width 1354 height 760
